Goal: Find specific page/section: Find specific page/section

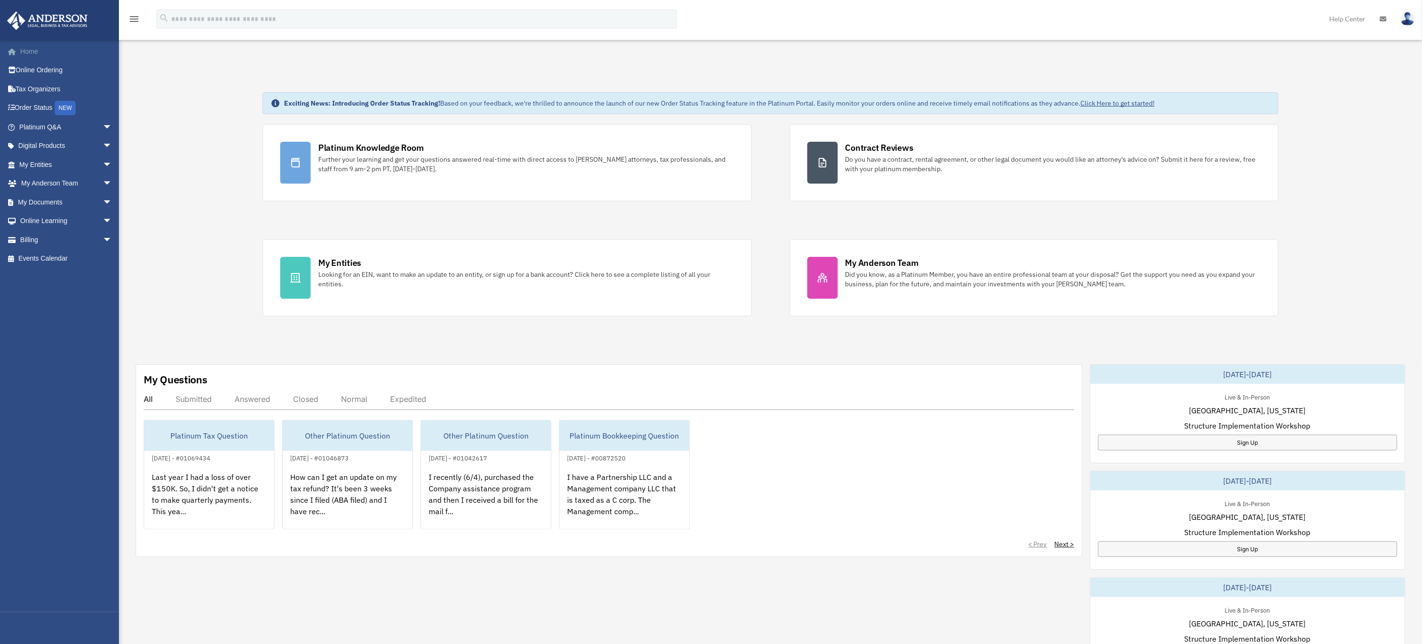
click at [31, 52] on link "Home" at bounding box center [67, 51] width 120 height 19
click at [103, 200] on span "arrow_drop_down" at bounding box center [112, 203] width 19 height 20
click at [39, 217] on link "Box" at bounding box center [69, 221] width 113 height 19
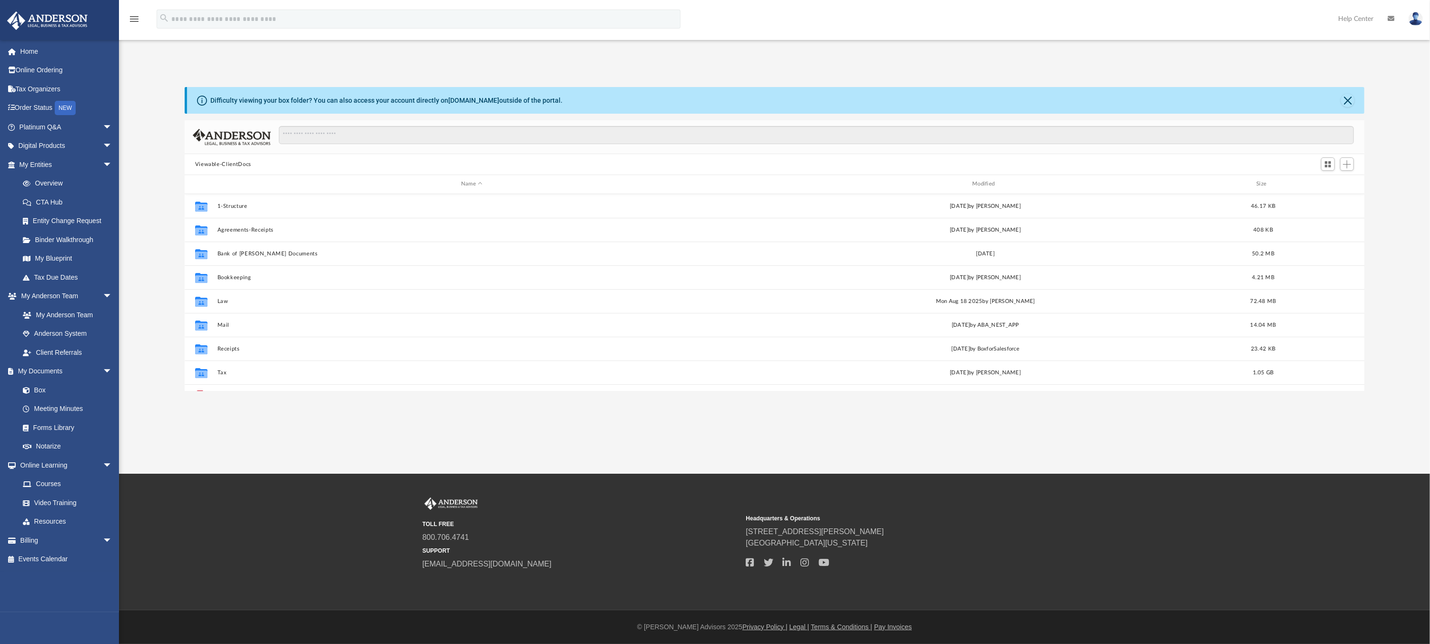
scroll to position [208, 1172]
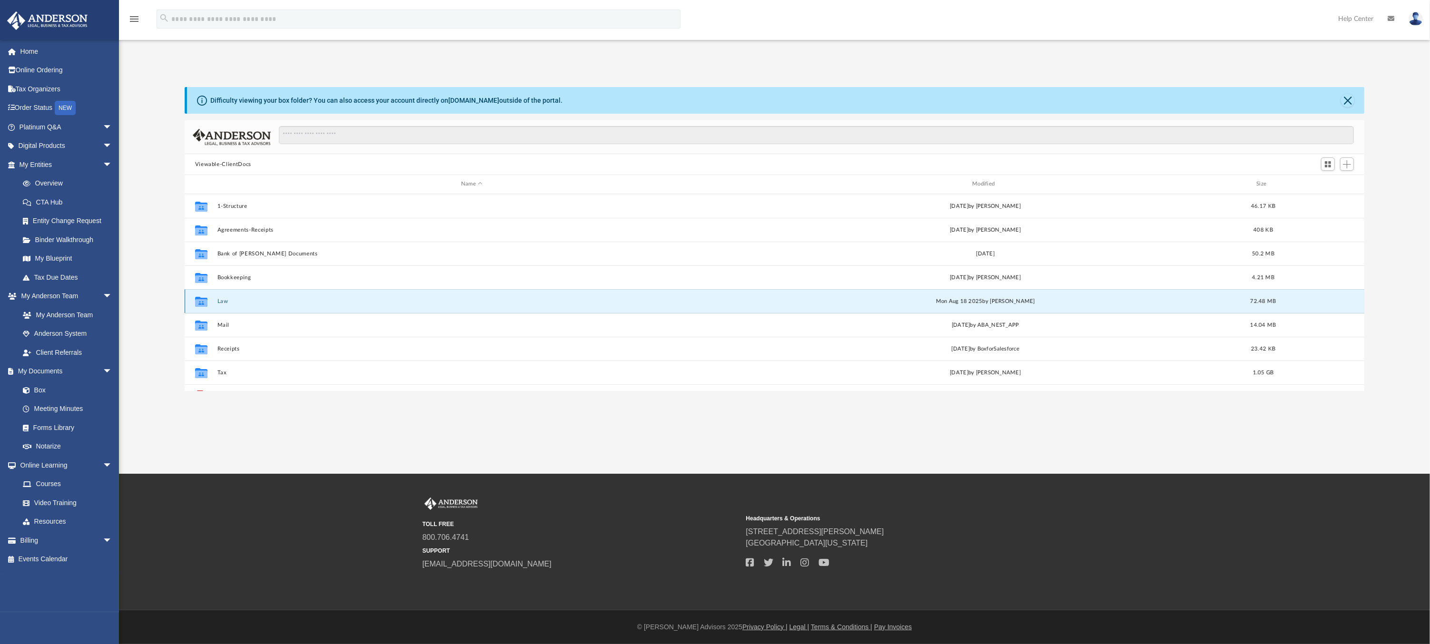
click at [226, 299] on button "Law" at bounding box center [471, 301] width 509 height 6
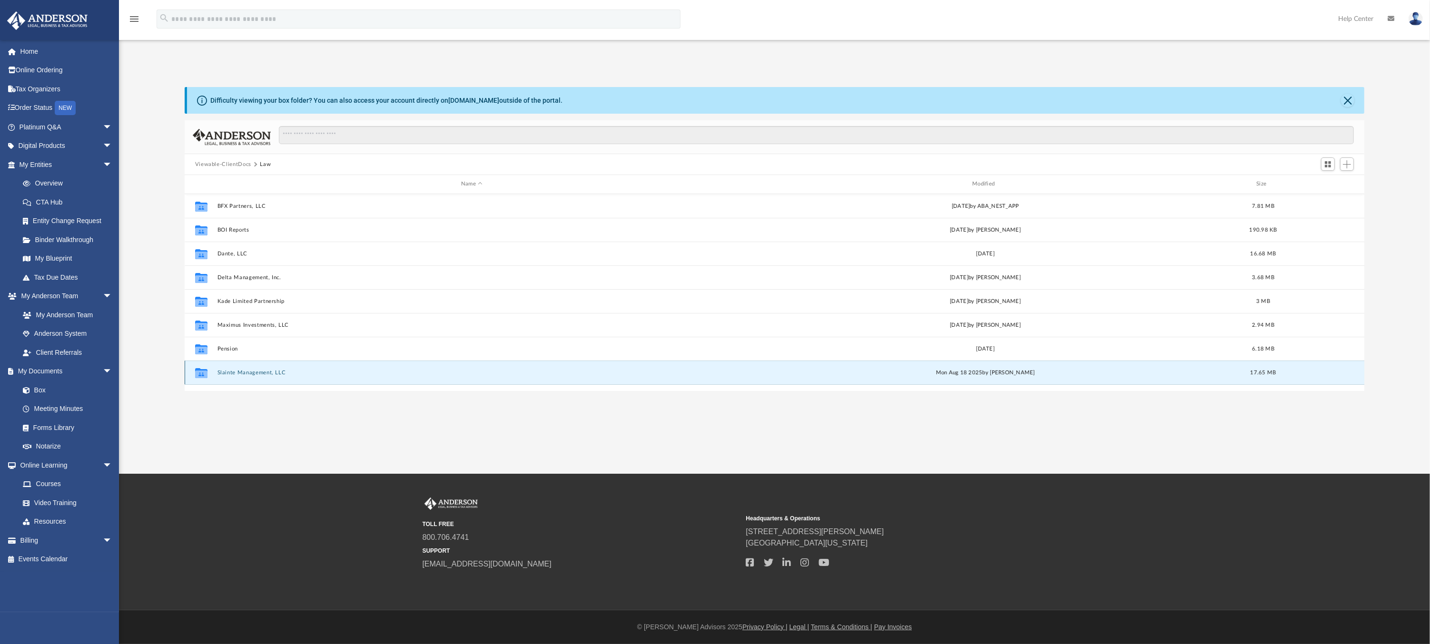
click at [241, 373] on button "Slainte Management, LLC" at bounding box center [471, 373] width 509 height 6
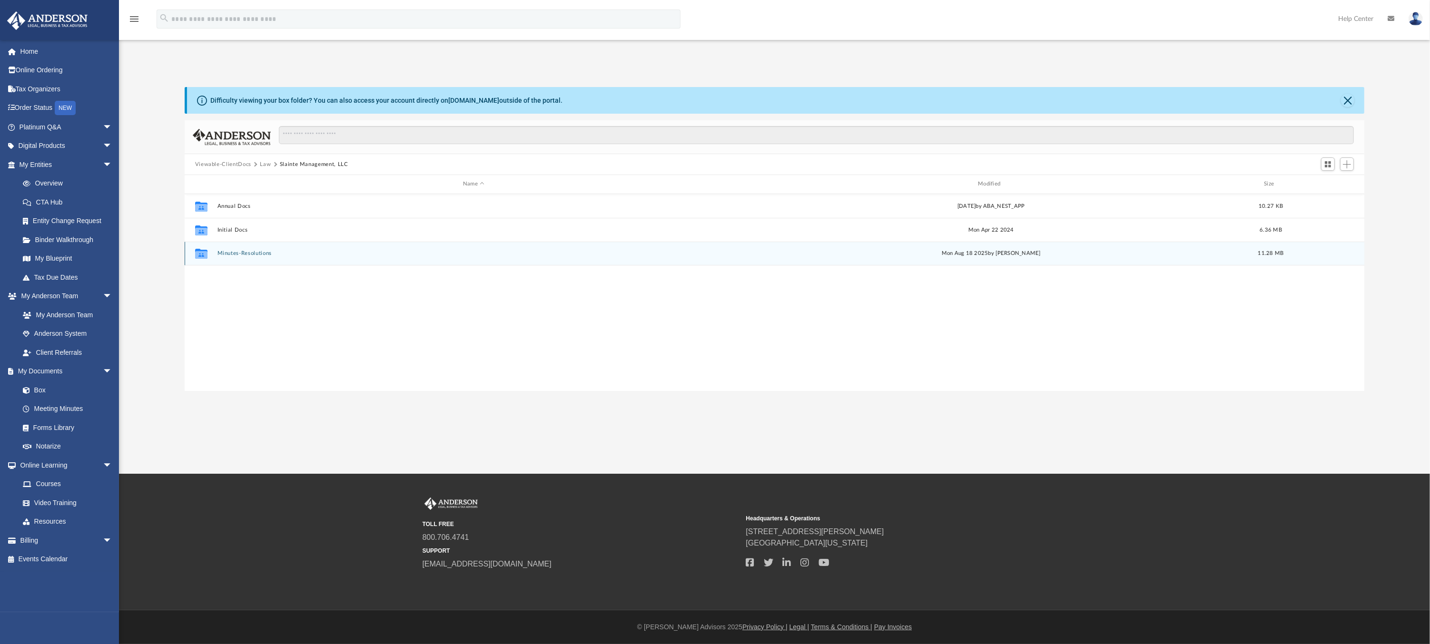
click at [247, 253] on button "Minutes-Resolutions" at bounding box center [473, 253] width 513 height 6
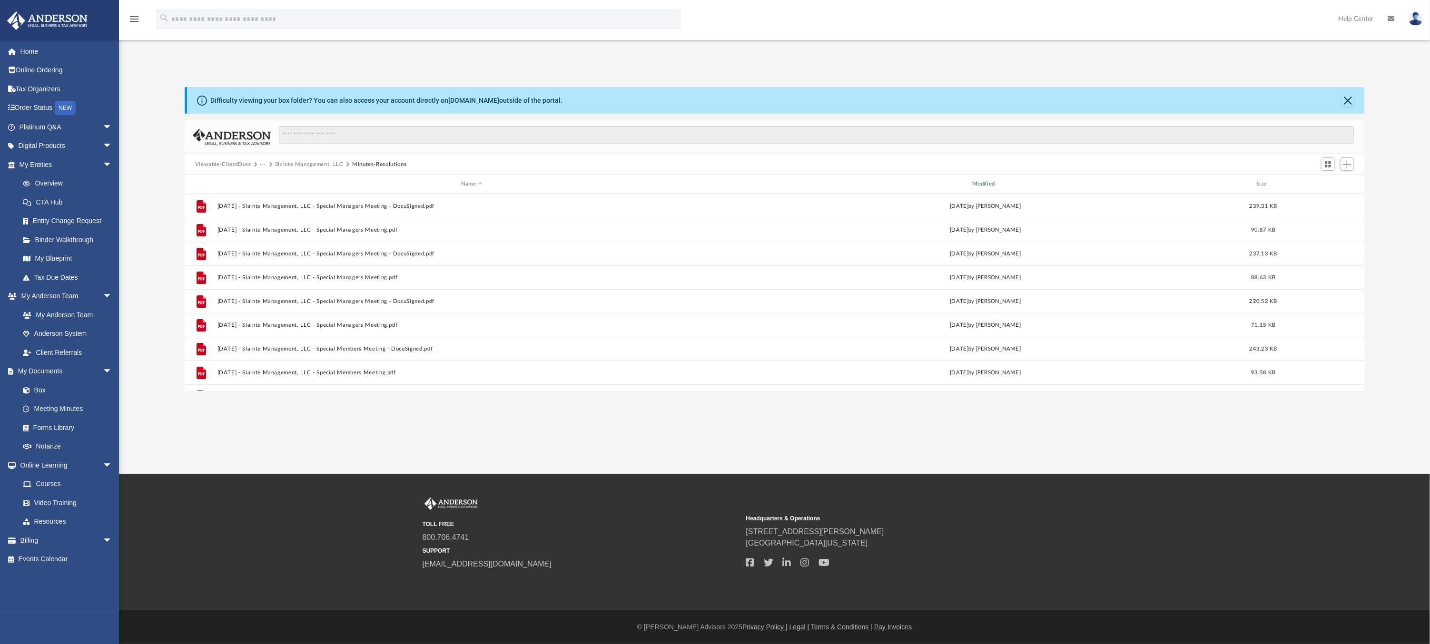
click at [987, 182] on div "Modified" at bounding box center [985, 184] width 510 height 9
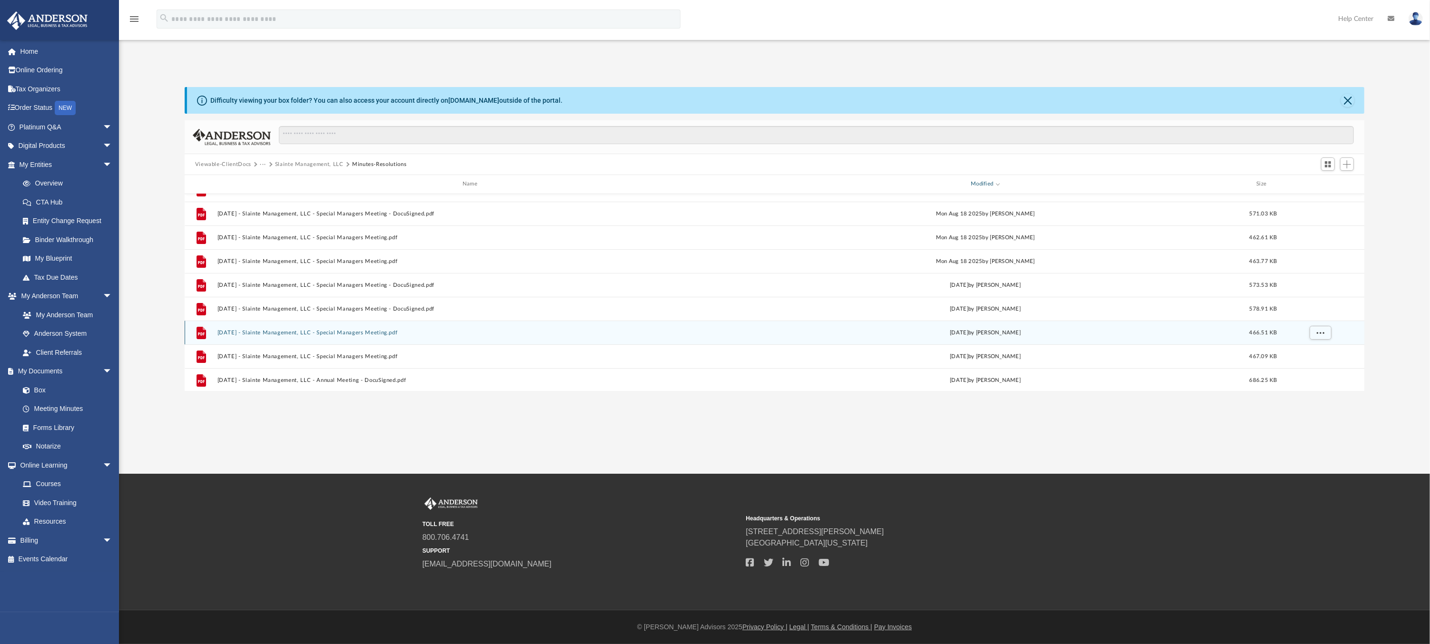
scroll to position [0, 0]
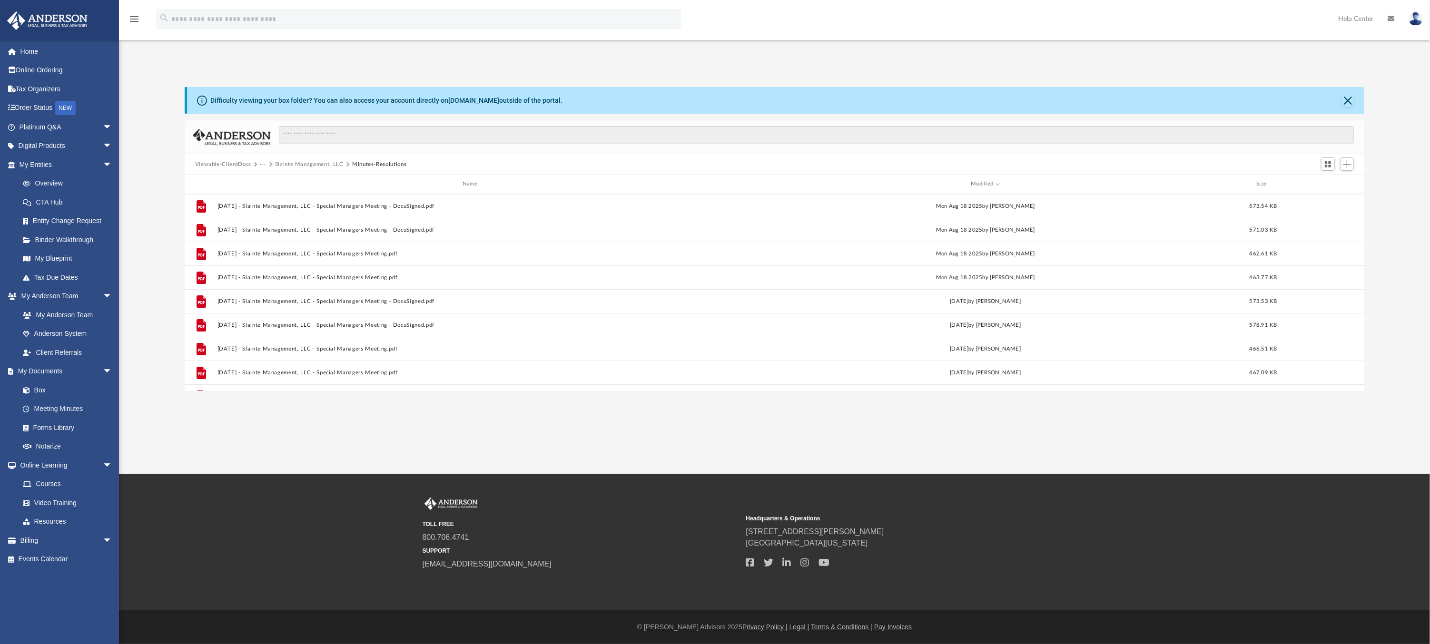
click at [307, 162] on button "Slainte Management, LLC" at bounding box center [309, 164] width 69 height 9
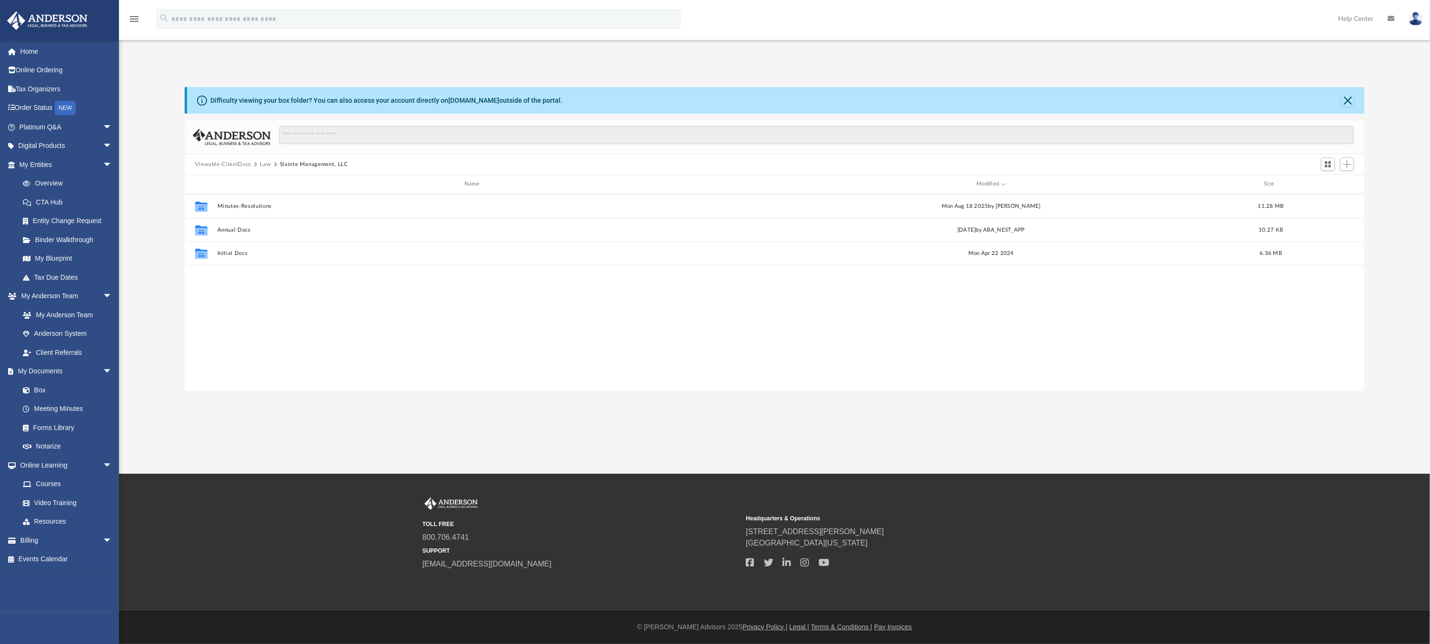
click at [266, 163] on button "Law" at bounding box center [265, 164] width 11 height 9
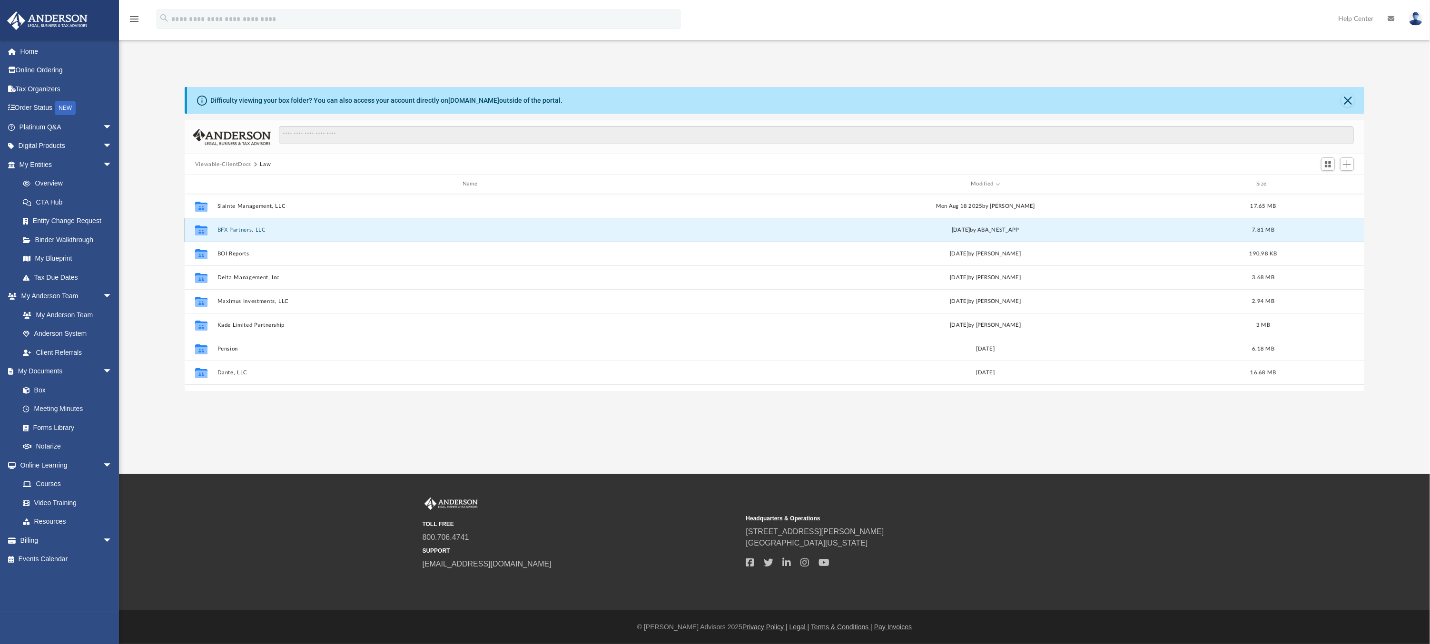
click at [246, 229] on button "BFX Partners, LLC" at bounding box center [471, 230] width 509 height 6
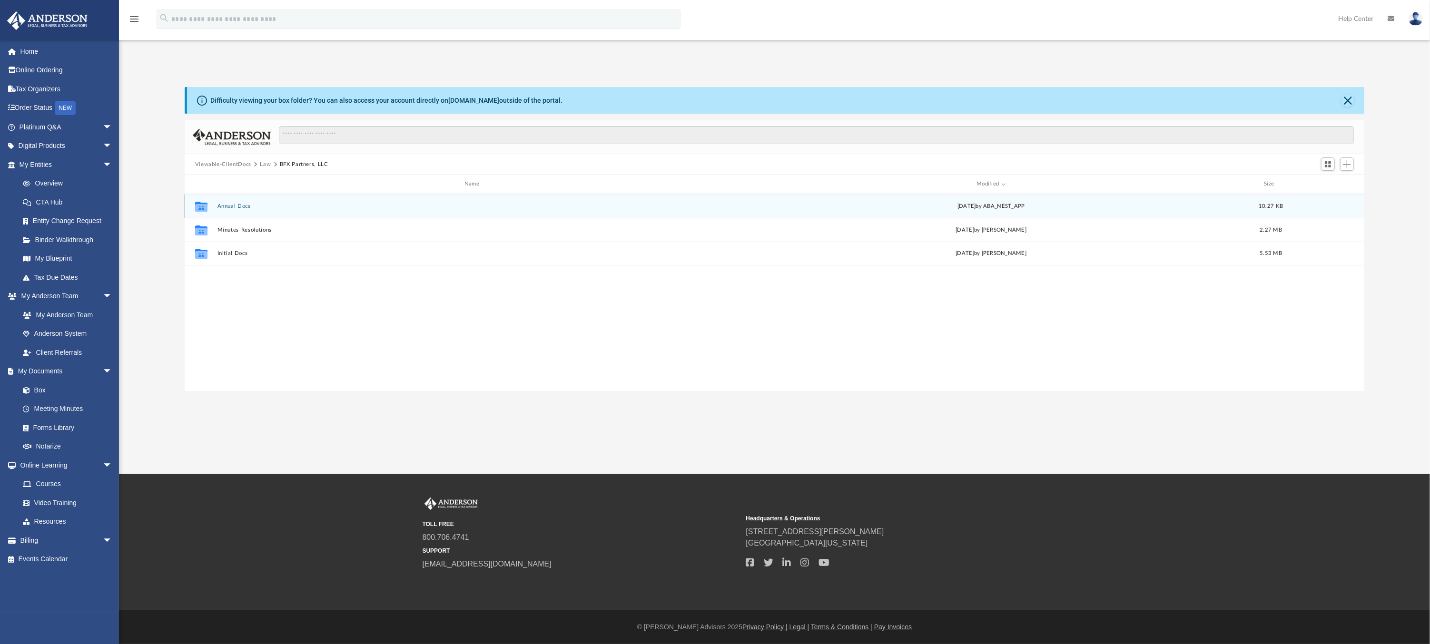
click at [241, 206] on button "Annual Docs" at bounding box center [473, 206] width 513 height 6
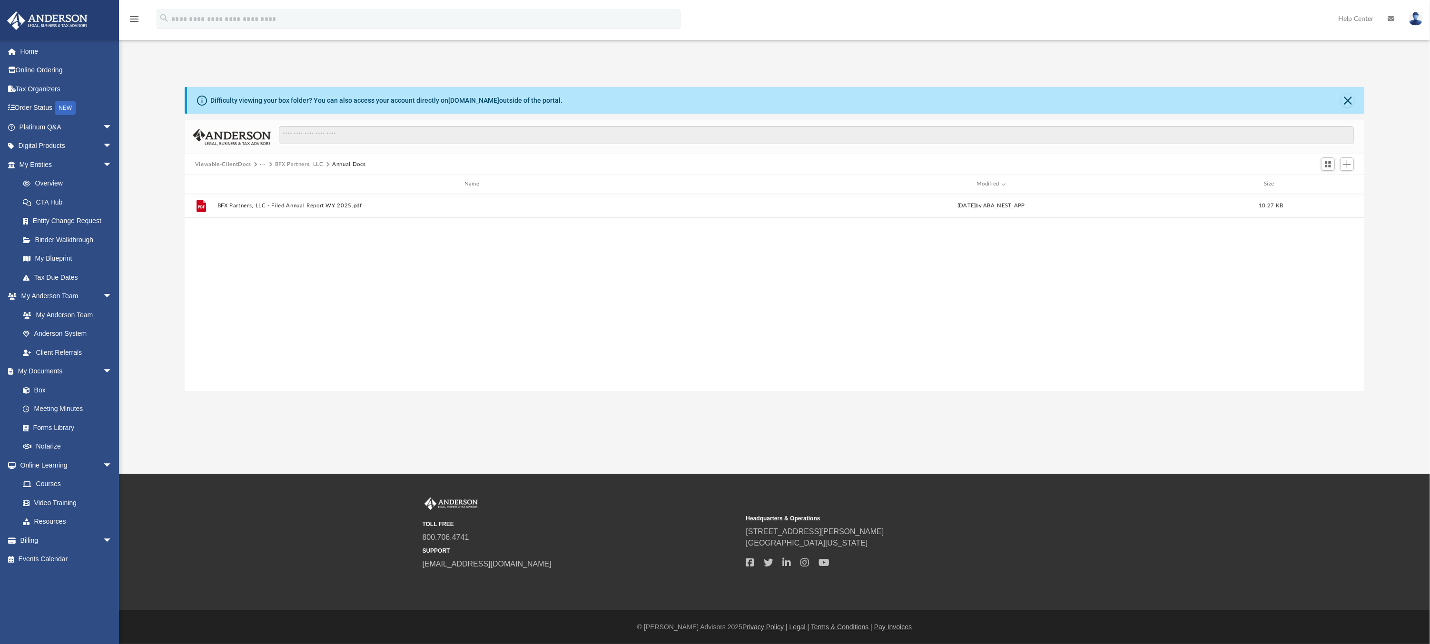
click at [296, 163] on button "BFX Partners, LLC" at bounding box center [299, 164] width 49 height 9
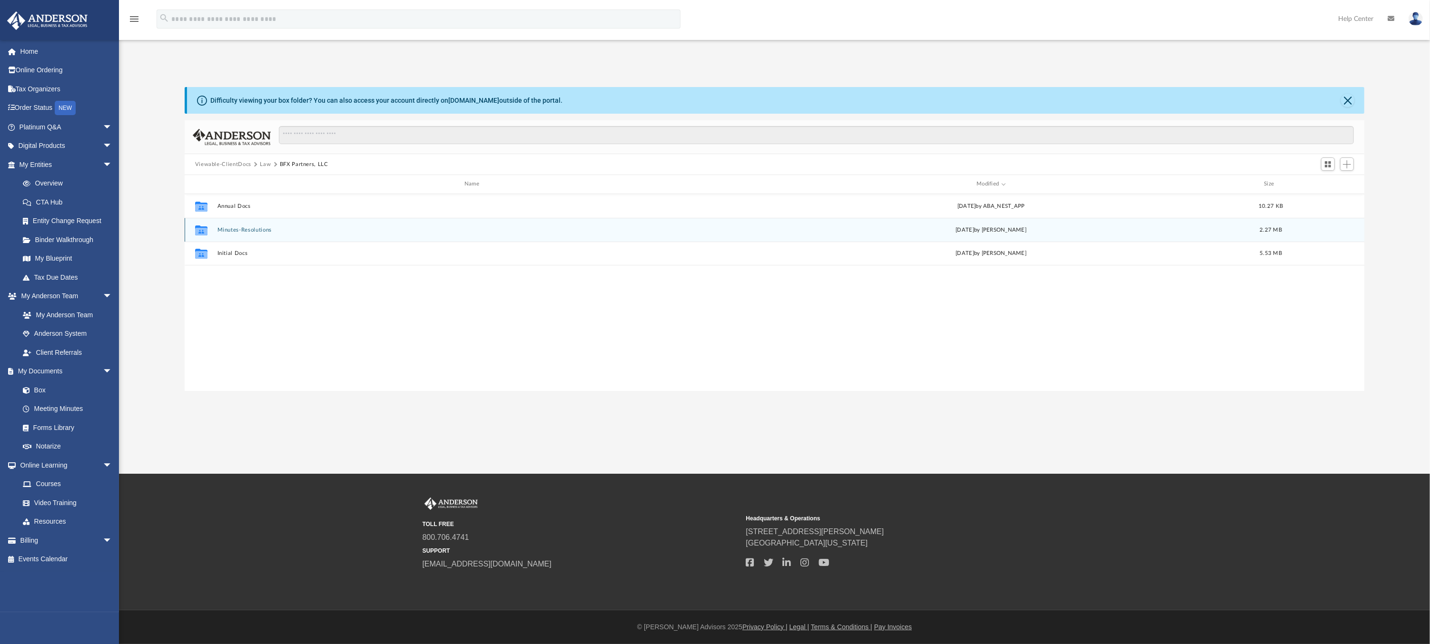
click at [257, 230] on button "Minutes-Resolutions" at bounding box center [473, 230] width 513 height 6
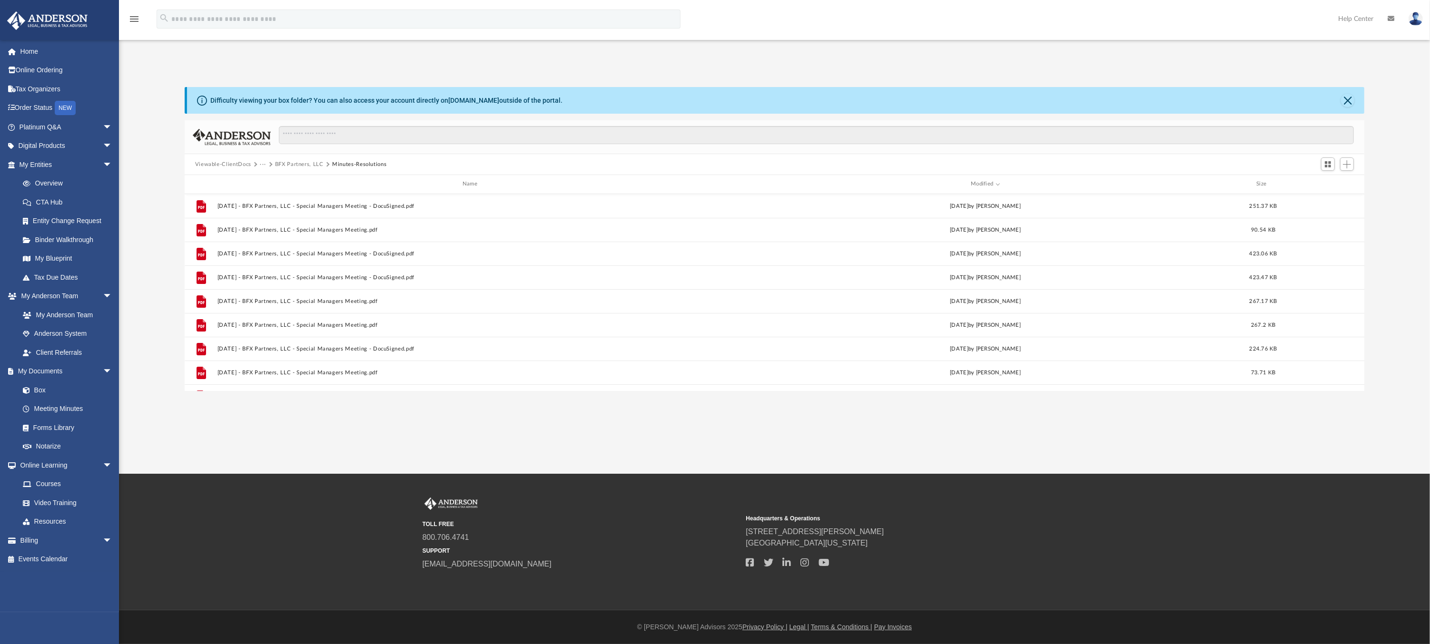
click at [226, 164] on button "Viewable-ClientDocs" at bounding box center [223, 164] width 56 height 9
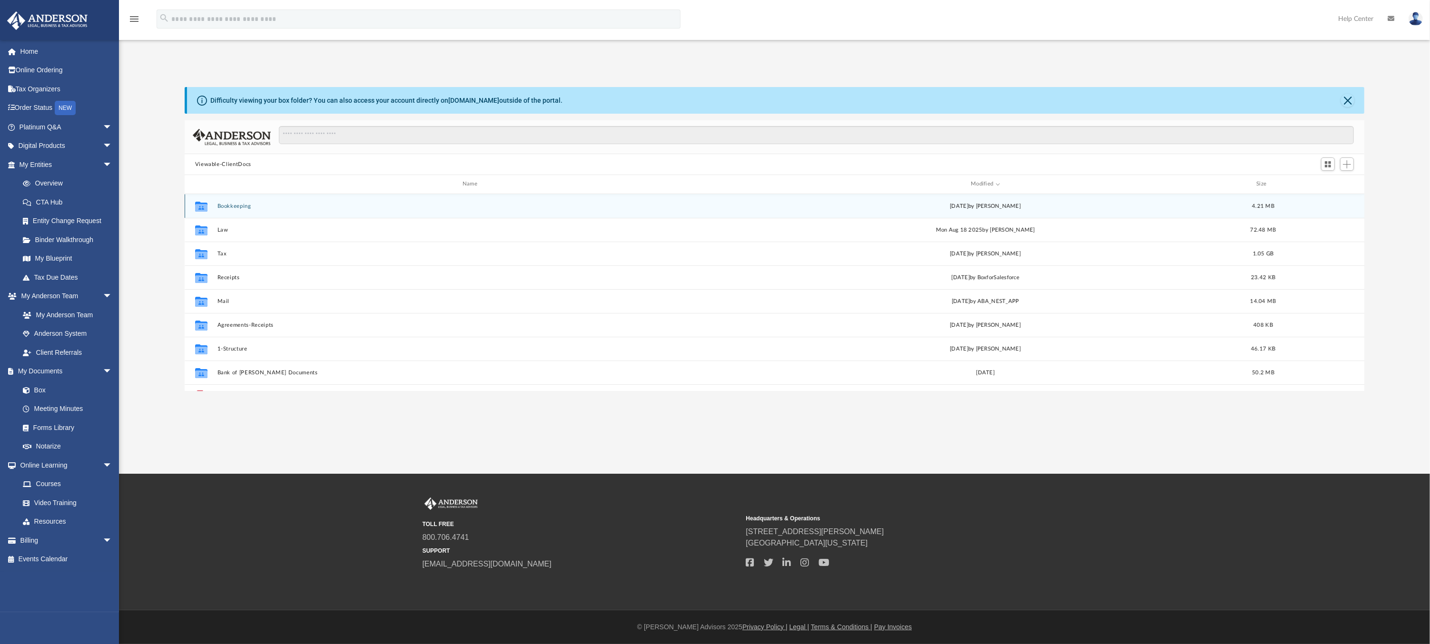
click at [242, 205] on button "Bookkeeping" at bounding box center [471, 206] width 509 height 6
